Goal: Task Accomplishment & Management: Manage account settings

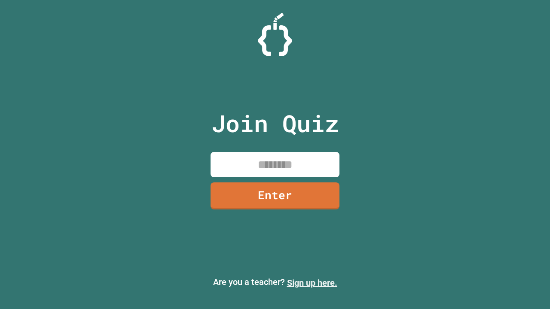
click at [312, 283] on link "Sign up here." at bounding box center [312, 283] width 50 height 10
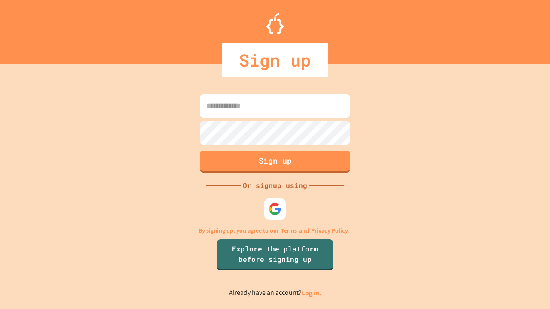
click at [312, 293] on link "Log in." at bounding box center [312, 293] width 20 height 9
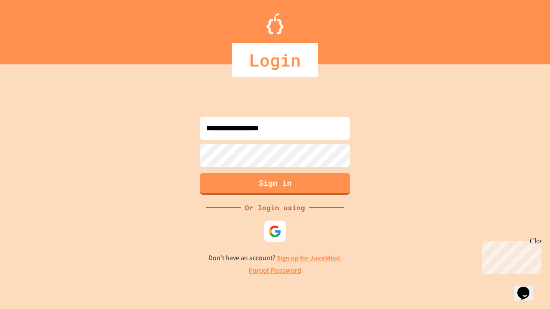
type input "**********"
